Goal: Transaction & Acquisition: Purchase product/service

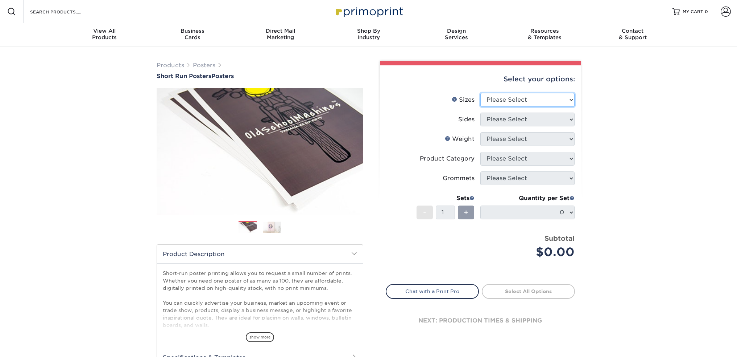
click at [505, 101] on select "Please Select 12" x 12" 12" x 15" 12" x 17" 12" x 18" 12" x 20" 12" x 24" 12" x…" at bounding box center [528, 100] width 94 height 14
select select "12.00x18.00"
click at [481, 93] on select "Please Select 12" x 12" 12" x 15" 12" x 17" 12" x 18" 12" x 20" 12" x 24" 12" x…" at bounding box center [528, 100] width 94 height 14
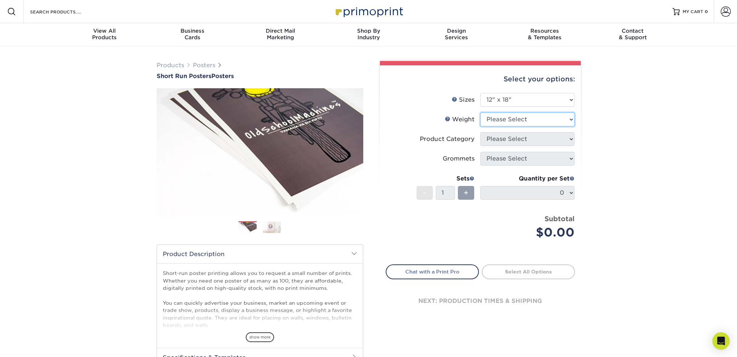
click at [519, 117] on select "Please Select 8PHOTO 12PTC2S" at bounding box center [528, 119] width 94 height 14
select select "8PHOTO"
click at [481, 112] on select "Please Select 8PHOTO 12PTC2S" at bounding box center [528, 119] width 94 height 14
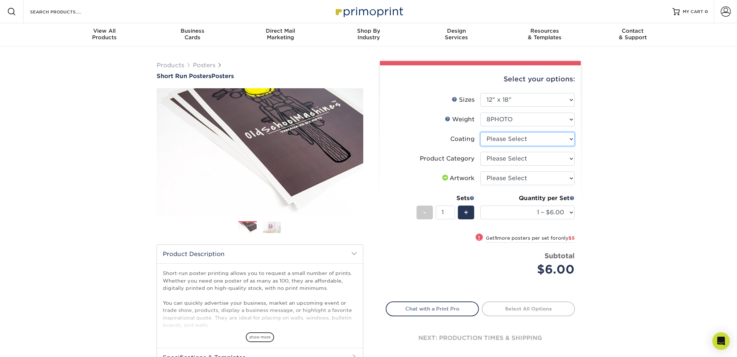
click at [534, 137] on select at bounding box center [528, 139] width 94 height 14
select select "3e7618de-abca-4bda-9f97-8b9129e913d8"
click at [481, 132] on select at bounding box center [528, 139] width 94 height 14
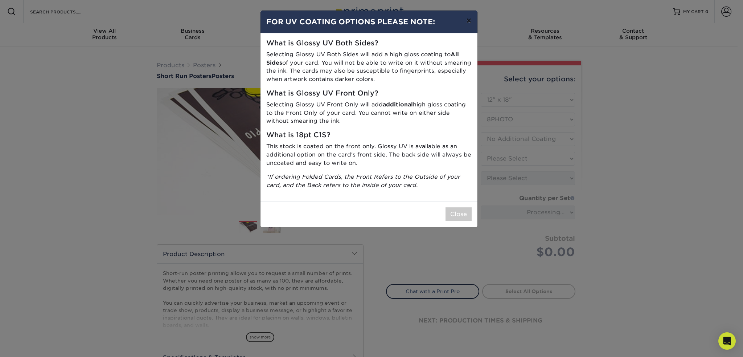
click at [474, 20] on button "×" at bounding box center [468, 21] width 17 height 20
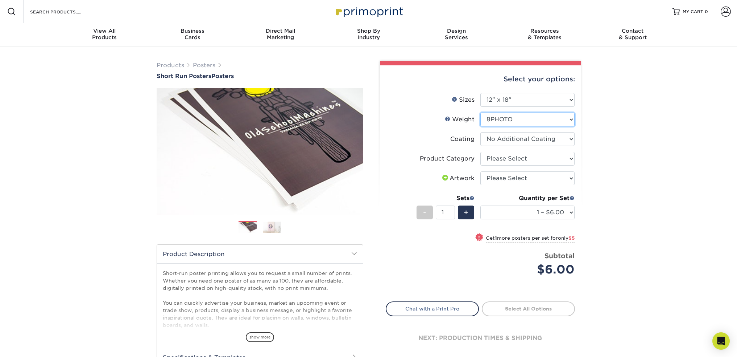
click at [516, 118] on select "Please Select 8PHOTO 12PTC2S" at bounding box center [528, 119] width 94 height 14
select select "12PTC2S"
click at [481, 112] on select "Please Select 8PHOTO 12PTC2S" at bounding box center [528, 119] width 94 height 14
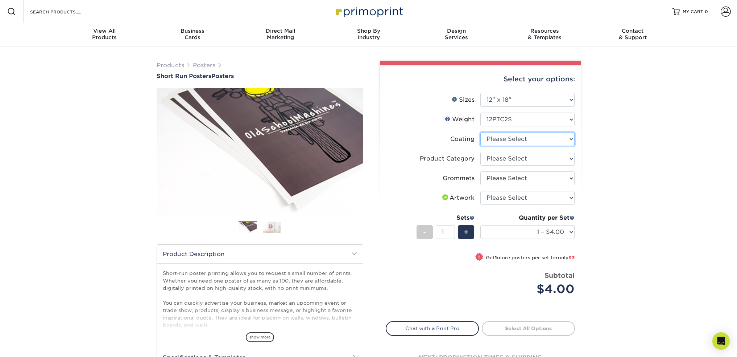
click at [520, 139] on select at bounding box center [528, 139] width 94 height 14
select select "3e7618de-abca-4bda-9f97-8b9129e913d8"
click at [481, 132] on select at bounding box center [528, 139] width 94 height 14
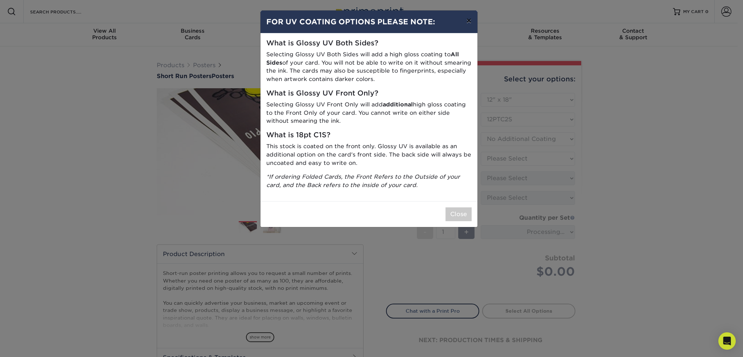
click at [467, 17] on button "×" at bounding box center [468, 21] width 17 height 20
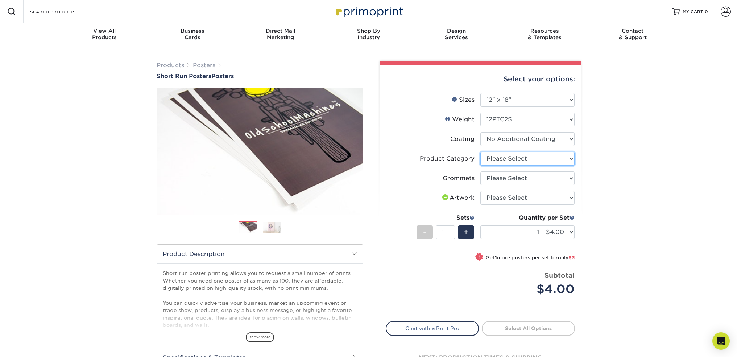
click at [509, 155] on select "Please Select Blockout Poster" at bounding box center [528, 159] width 94 height 14
select select "fa4be506-53fb-4ae9-92ef-b1dd4b719e38"
click at [481, 152] on select "Please Select Blockout Poster" at bounding box center [528, 159] width 94 height 14
click at [517, 178] on select "Please Select No Grommets Yes, Grommet All 4 Corners Yes, Grommets Top Corners …" at bounding box center [528, 178] width 94 height 14
select select "90d329df-db80-4206-b821-ff9d3f363977"
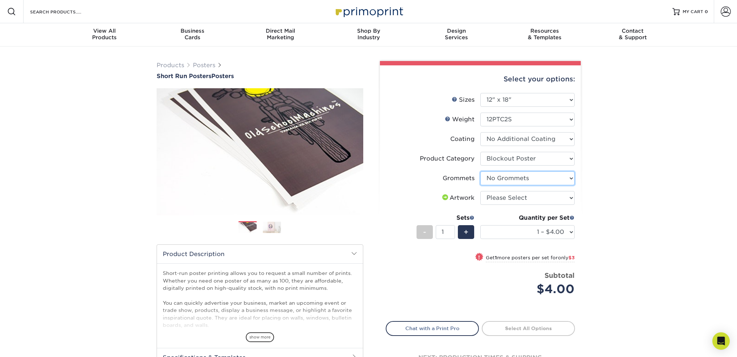
click at [481, 171] on select "Please Select No Grommets Yes, Grommet All 4 Corners Yes, Grommets Top Corners …" at bounding box center [528, 178] width 94 height 14
click at [549, 230] on select "1 – $4.00 2 – $7.00 3 – $11.00 4 – $14.00 5 – $17.00 6 – $21.00 7 – $24.00 8 – …" at bounding box center [528, 232] width 94 height 14
select select "2 – $7.00"
click at [481, 225] on select "1 – $4.00 2 – $7.00 3 – $11.00 4 – $14.00 5 – $17.00 6 – $21.00 7 – $24.00 8 – …" at bounding box center [528, 232] width 94 height 14
click at [636, 225] on div "Products Posters Short Run Posters Posters" at bounding box center [368, 239] width 737 height 387
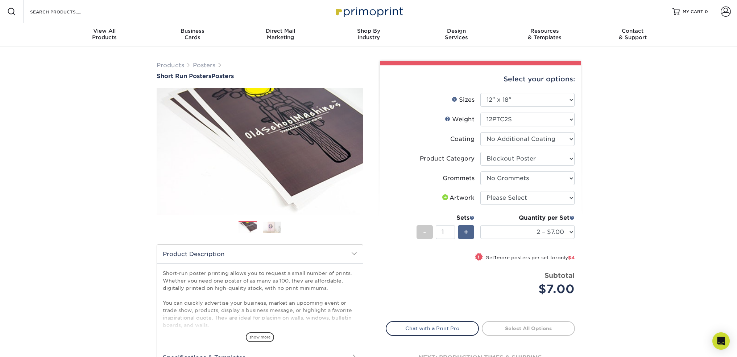
click at [469, 231] on div "+" at bounding box center [466, 232] width 16 height 14
type input "2"
click at [567, 231] on select "1 – $4.00 2 – $7.00 3 – $11.00 4 – $14.00 5 – $17.00 6 – $21.00 7 – $24.00 8 – …" at bounding box center [528, 232] width 94 height 14
select select "1 – $4.00"
click at [481, 225] on select "1 – $4.00 2 – $7.00 3 – $11.00 4 – $14.00 5 – $17.00 6 – $21.00 7 – $24.00 8 – …" at bounding box center [528, 232] width 94 height 14
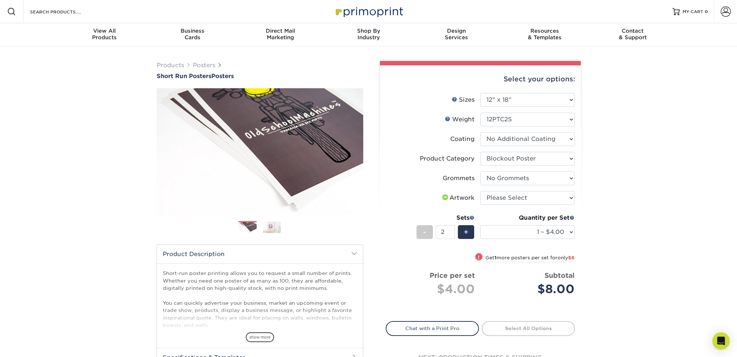
click at [665, 275] on div "Products Posters Short Run Posters Posters" at bounding box center [368, 239] width 737 height 387
click at [513, 196] on select "Please Select I will upload files I need a design - $150" at bounding box center [528, 198] width 94 height 14
select select "upload"
click at [481, 191] on select "Please Select I will upload files I need a design - $150" at bounding box center [528, 198] width 94 height 14
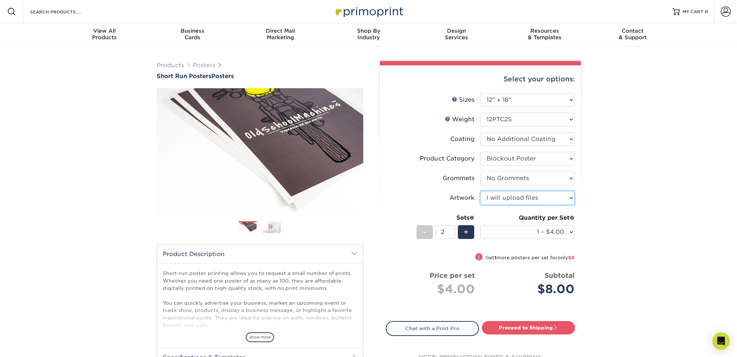
click at [553, 199] on select "Please Select I will upload files I need a design - $150" at bounding box center [528, 198] width 94 height 14
click at [610, 210] on div "Products Posters Short Run Posters Posters" at bounding box center [368, 239] width 737 height 387
